Goal: Task Accomplishment & Management: Manage account settings

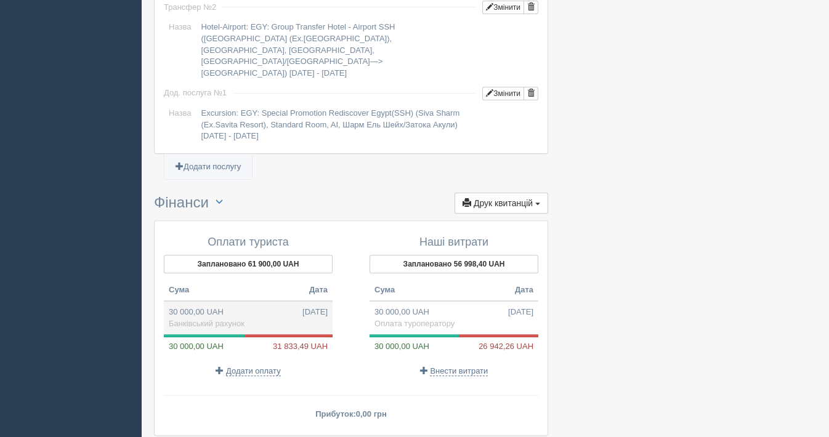
scroll to position [1202, 0]
click at [245, 366] on span "Додати оплату" at bounding box center [253, 371] width 55 height 10
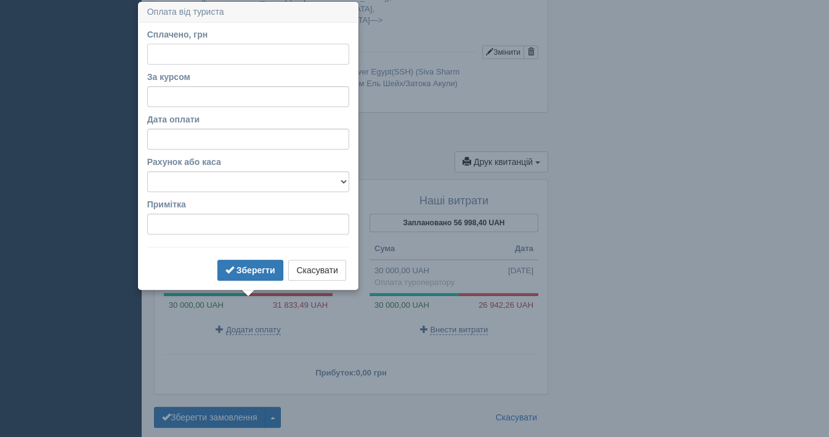
scroll to position [1244, 0]
click at [169, 54] on input "Сплачено, грн" at bounding box center [248, 53] width 202 height 21
type input "31800"
click at [175, 90] on input "За курсом" at bounding box center [248, 96] width 202 height 21
type input "48.17"
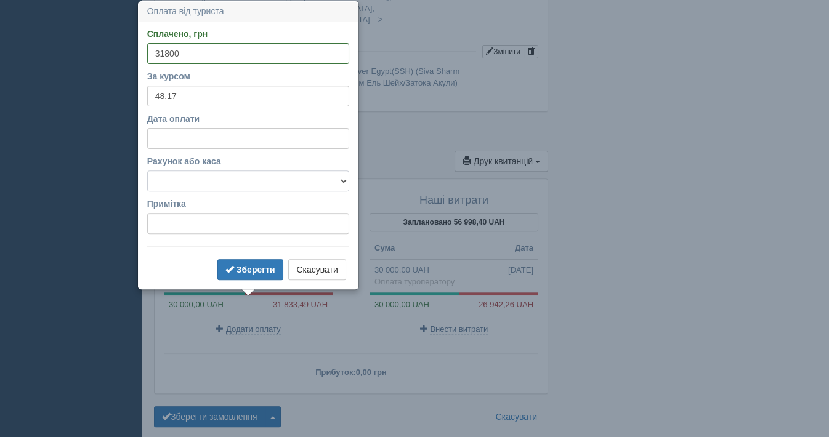
click at [245, 177] on select "Банківський рахунок Готівкова каса" at bounding box center [248, 181] width 202 height 21
select select "613"
click at [147, 171] on select "Банківський рахунок Готівкова каса" at bounding box center [248, 181] width 202 height 21
click at [231, 265] on span "submit" at bounding box center [229, 269] width 9 height 9
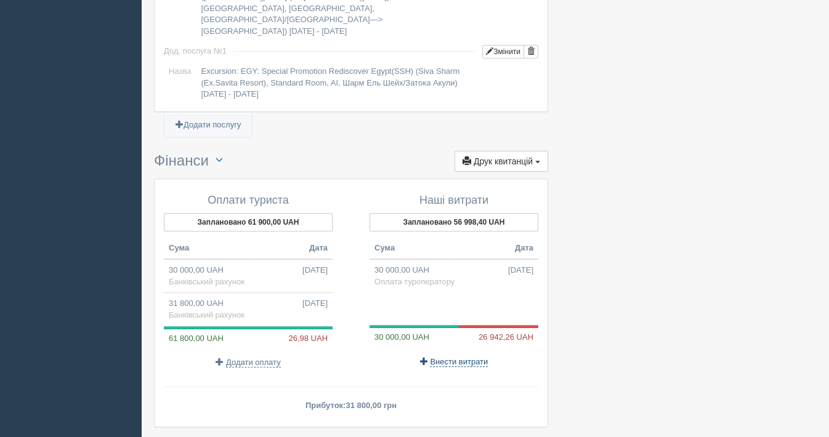
click at [446, 357] on span "Внести витрати" at bounding box center [459, 362] width 58 height 10
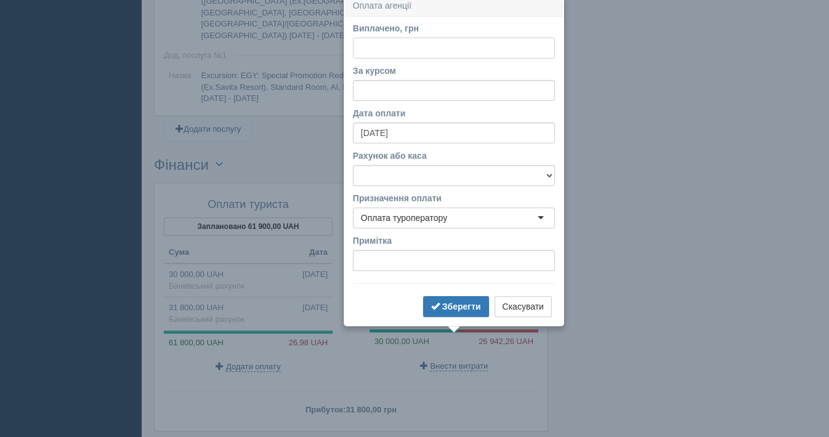
scroll to position [1234, 0]
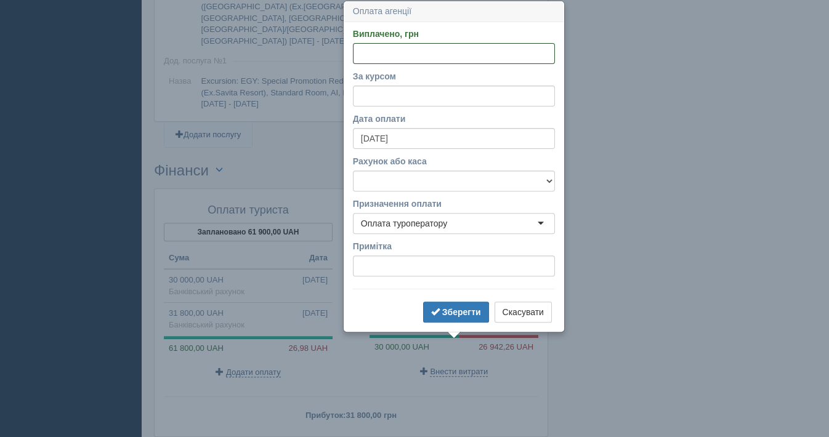
paste input "26937.35"
type input "26937.35"
click at [380, 97] on input "За курсом" at bounding box center [454, 96] width 202 height 21
type input "48.17"
click at [390, 179] on select "Банківський рахунок Готівкова каса" at bounding box center [454, 181] width 202 height 21
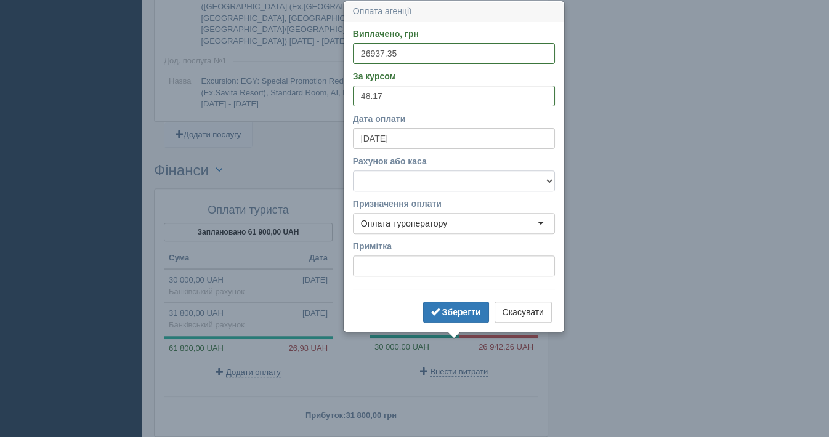
select select "613"
click at [353, 171] on select "Банківський рахунок Готівкова каса" at bounding box center [454, 181] width 202 height 21
click at [457, 312] on b "Зберегти" at bounding box center [461, 312] width 39 height 10
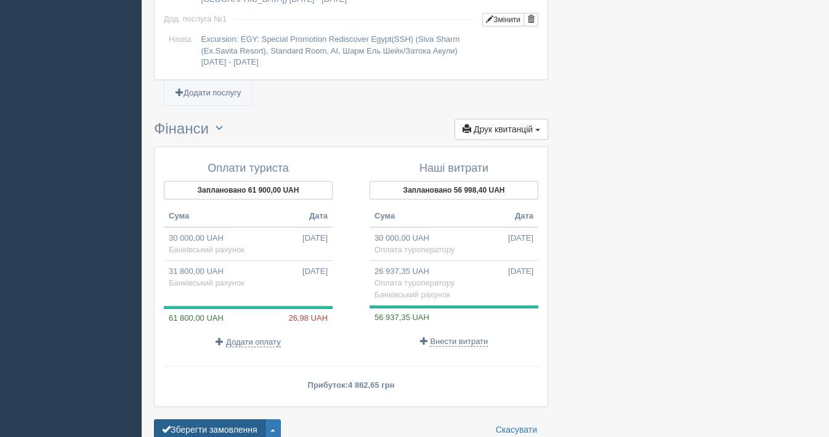
scroll to position [1311, 0]
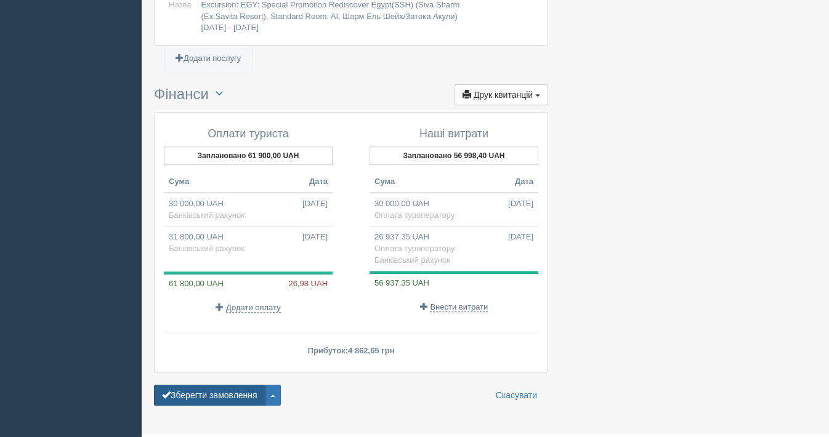
click at [221, 385] on button "Зберегти замовлення" at bounding box center [209, 395] width 111 height 21
